Goal: Communication & Community: Answer question/provide support

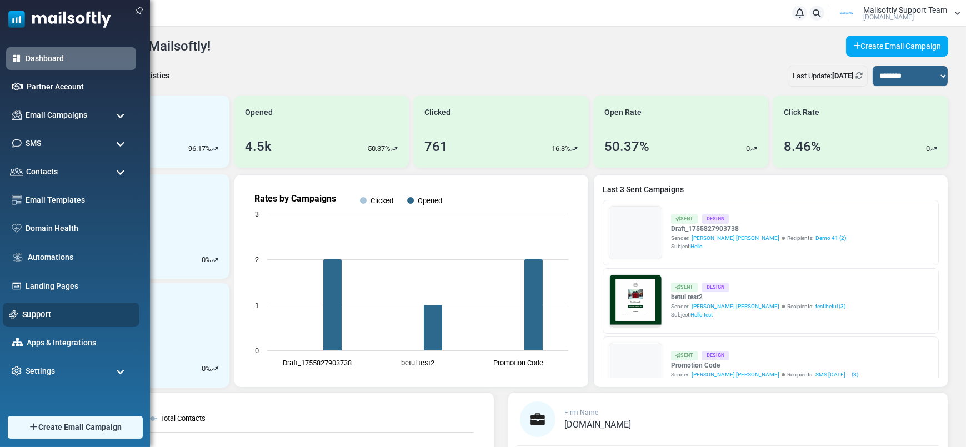
click at [52, 314] on link "Support" at bounding box center [77, 314] width 111 height 12
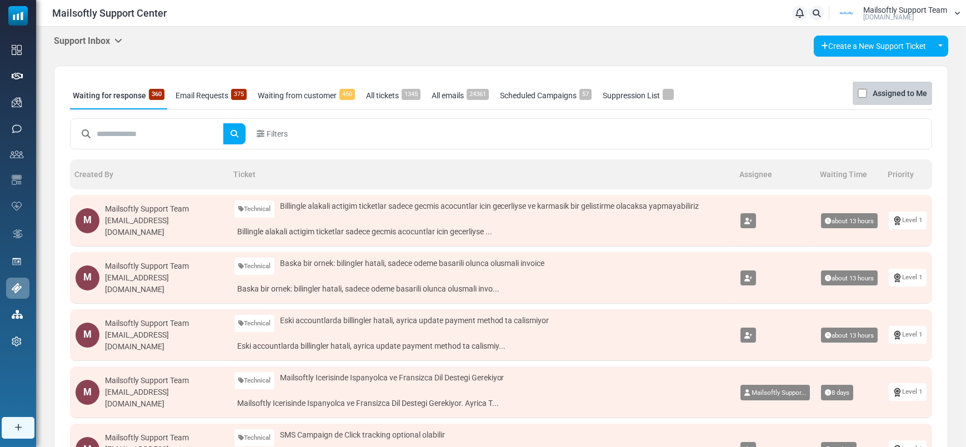
click at [166, 214] on div "Mailsoftly Support Team" at bounding box center [164, 209] width 118 height 12
click at [163, 272] on div "Mailsoftly Support Team" at bounding box center [164, 267] width 118 height 12
